Goal: Task Accomplishment & Management: Complete application form

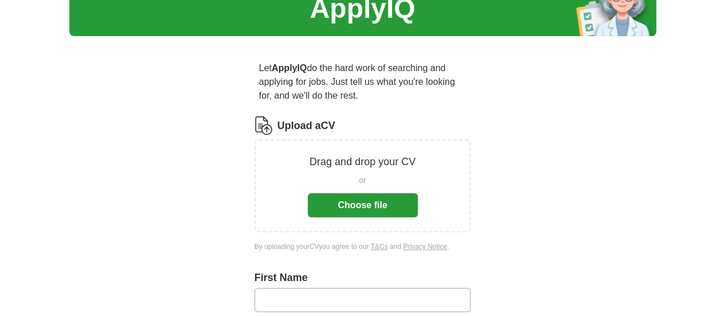
scroll to position [15, 0]
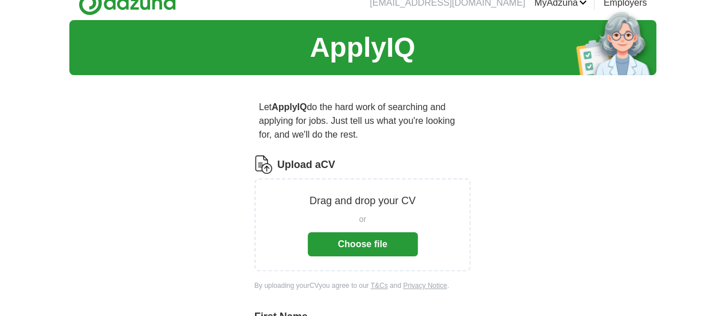
click at [359, 232] on button "Choose file" at bounding box center [363, 244] width 110 height 24
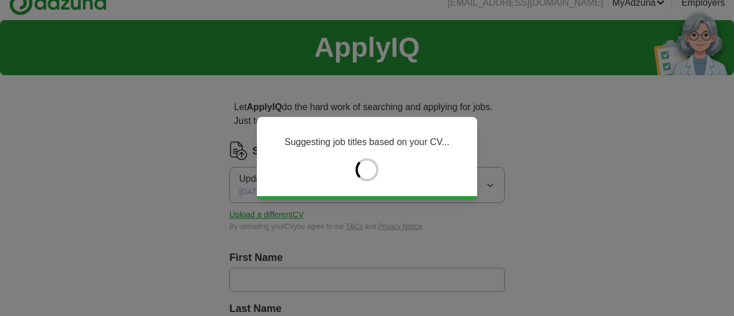
type input "***"
type input "*****"
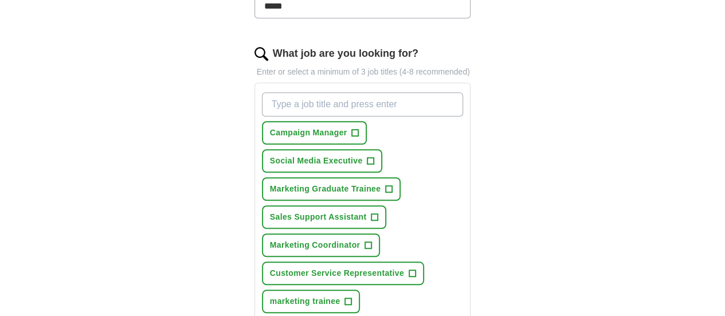
scroll to position [354, 0]
click at [345, 182] on span "Marketing Graduate Trainee" at bounding box center [325, 188] width 111 height 12
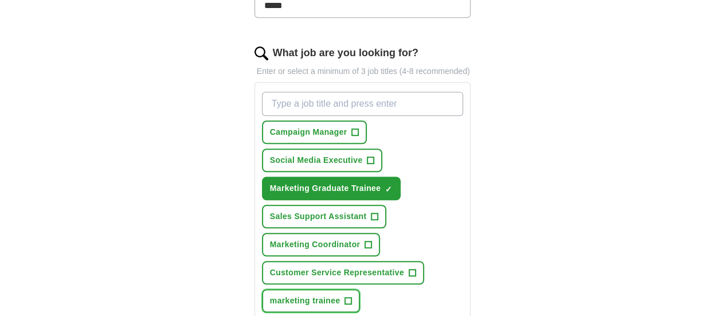
click at [310, 295] on span "marketing trainee" at bounding box center [305, 301] width 71 height 12
click at [364, 92] on input "What job are you looking for?" at bounding box center [363, 104] width 202 height 24
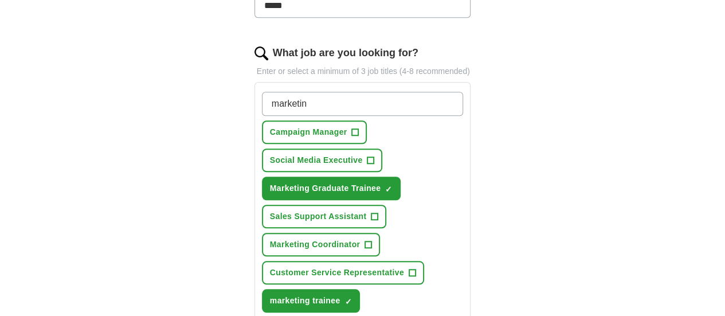
type input "marketing"
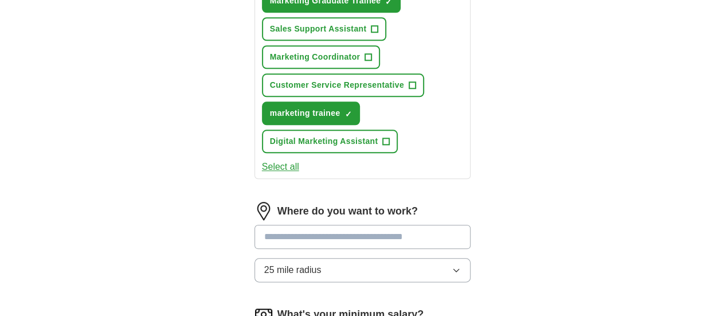
scroll to position [542, 0]
click at [424, 224] on input "text" at bounding box center [363, 236] width 217 height 24
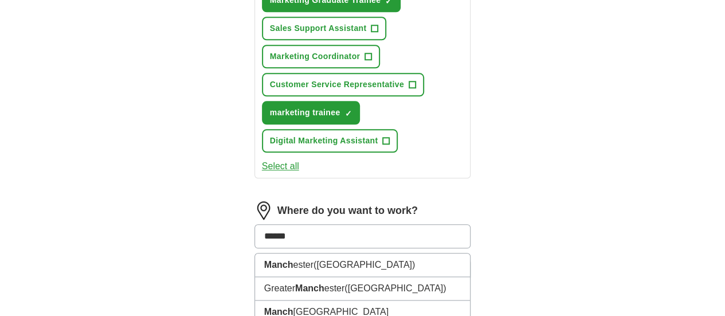
type input "*******"
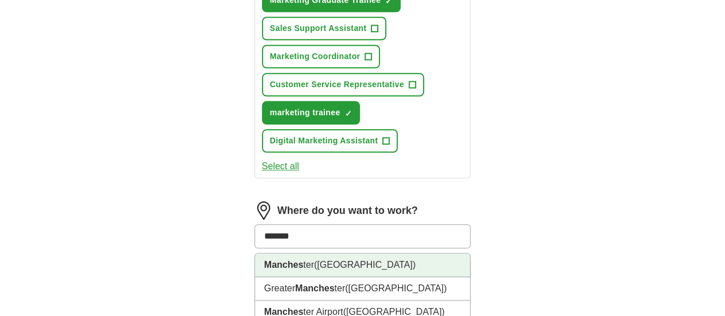
click at [342, 253] on li "Manches ter ([GEOGRAPHIC_DATA])" at bounding box center [363, 265] width 216 height 24
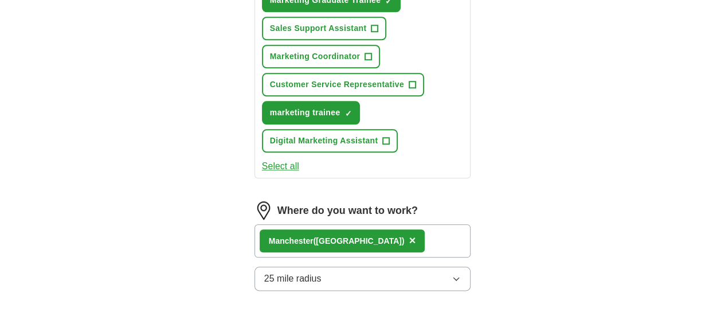
click at [351, 267] on button "25 mile radius" at bounding box center [363, 279] width 217 height 24
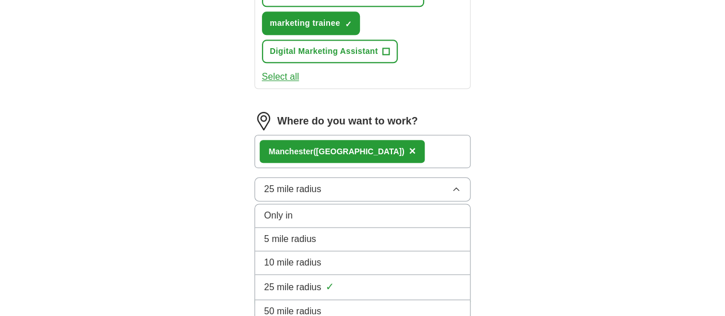
click at [310, 209] on div "Only in" at bounding box center [362, 216] width 197 height 14
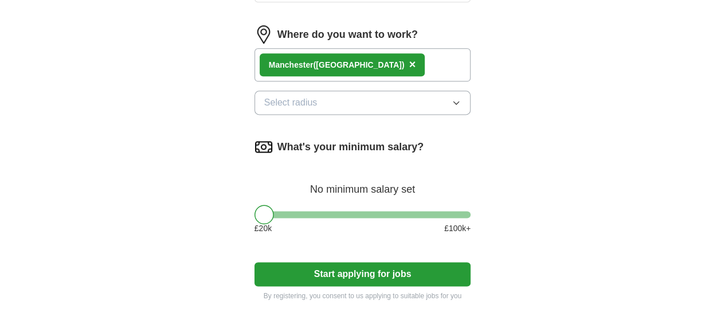
scroll to position [719, 0]
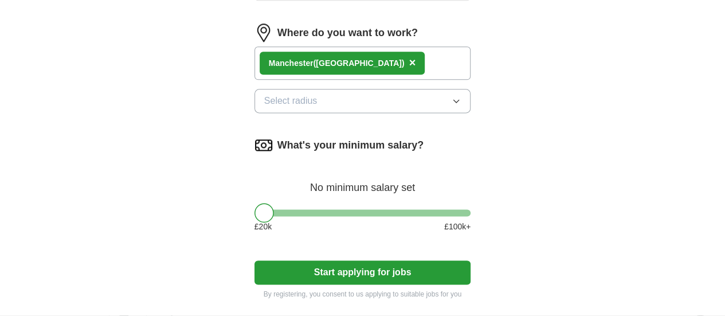
click at [414, 260] on button "Start applying for jobs" at bounding box center [363, 272] width 217 height 24
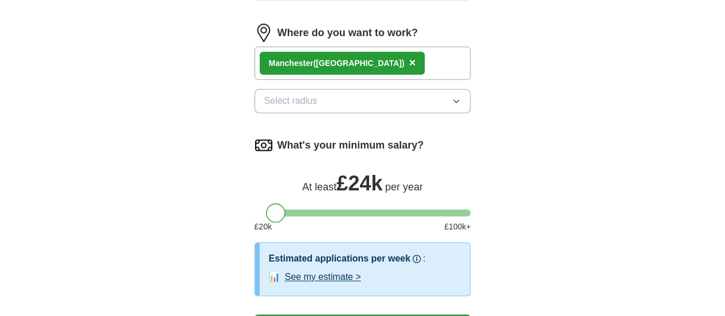
drag, startPoint x: 246, startPoint y: 144, endPoint x: 259, endPoint y: 144, distance: 12.0
click at [266, 203] on div at bounding box center [275, 212] width 19 height 19
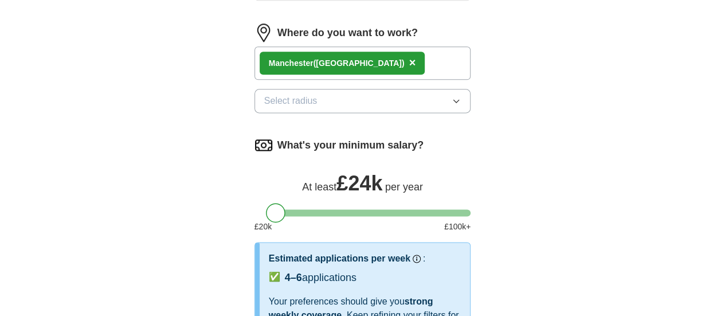
select select "**"
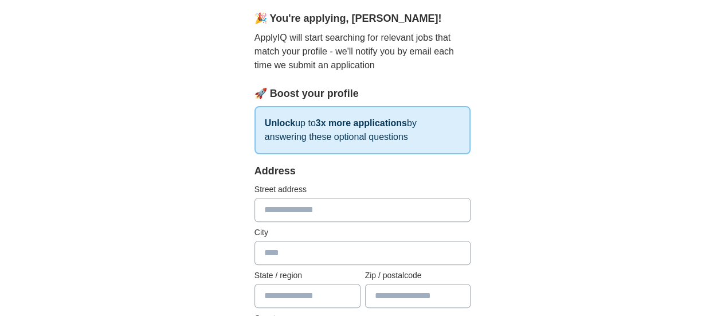
scroll to position [0, 0]
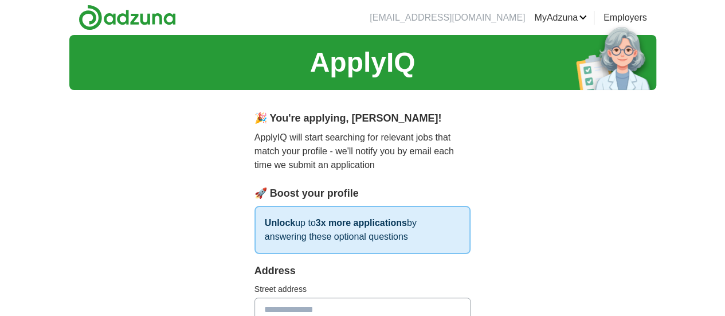
click at [587, 18] on link "MyAdzuna" at bounding box center [560, 18] width 53 height 14
click at [647, 19] on link "Employers" at bounding box center [626, 18] width 44 height 14
